Goal: Transaction & Acquisition: Purchase product/service

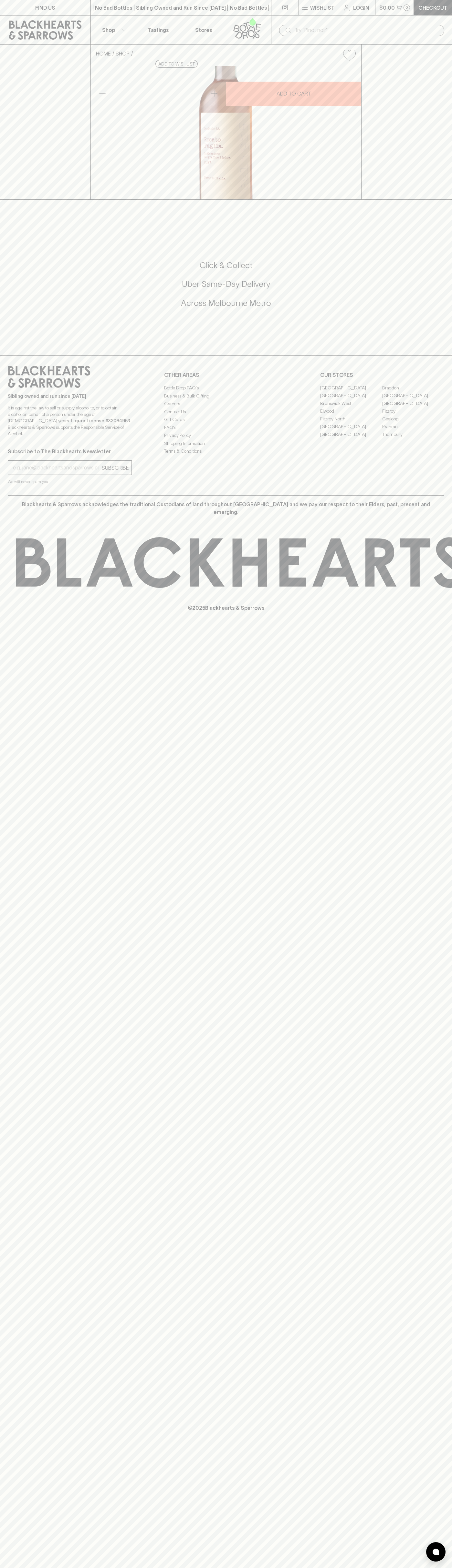
click at [82, 26] on icon at bounding box center [45, 30] width 81 height 19
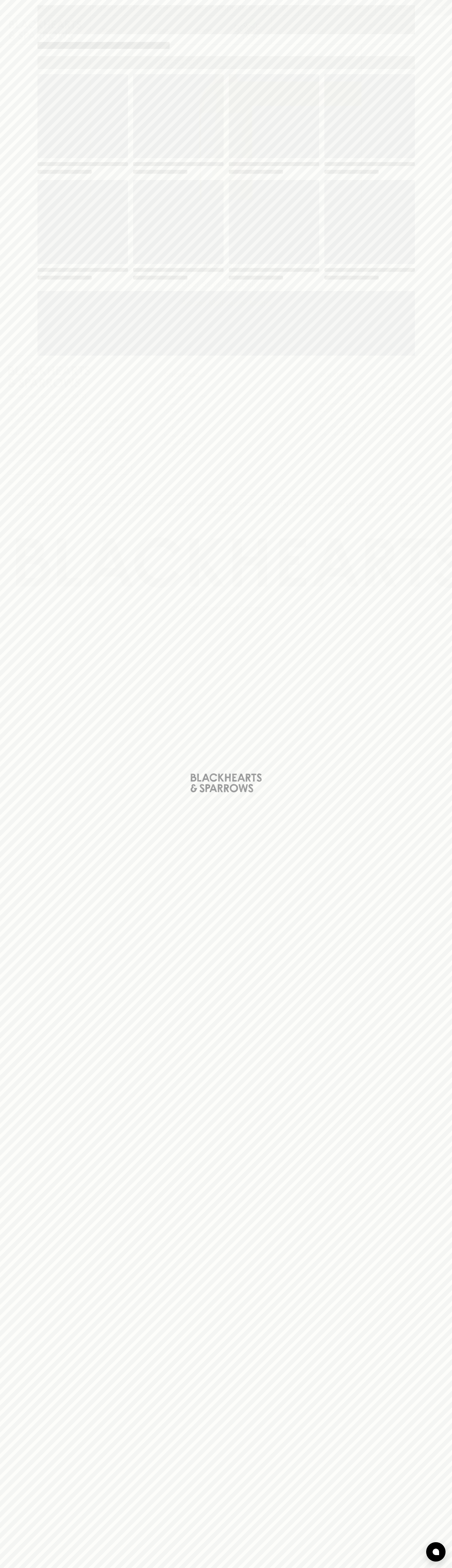
click at [437, 1452] on div "Loading" at bounding box center [226, 784] width 452 height 1568
click at [127, 1567] on html "FIND US | No Bad Bottles | Sibling Owned and Run Since [DATE] | No Bad Bottles …" at bounding box center [226, 784] width 452 height 1568
click at [12, 458] on div "Loading" at bounding box center [226, 784] width 452 height 1568
